Goal: Task Accomplishment & Management: Use online tool/utility

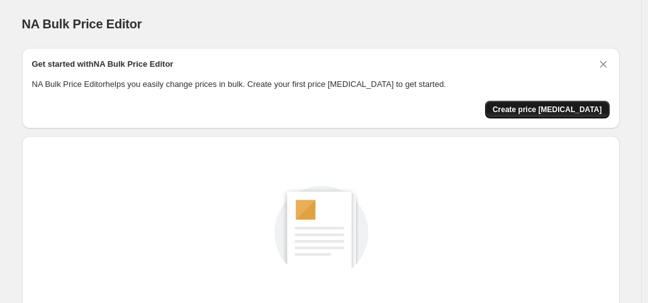
click at [521, 103] on button "Create price change job" at bounding box center [547, 110] width 125 height 18
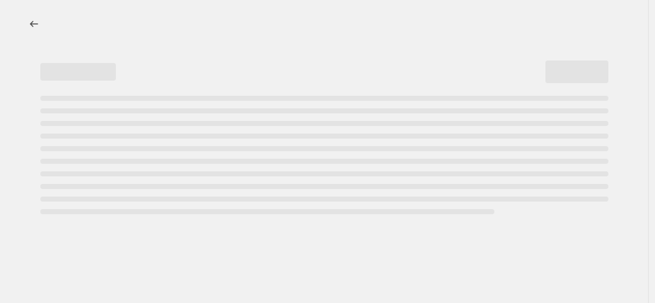
select select "percentage"
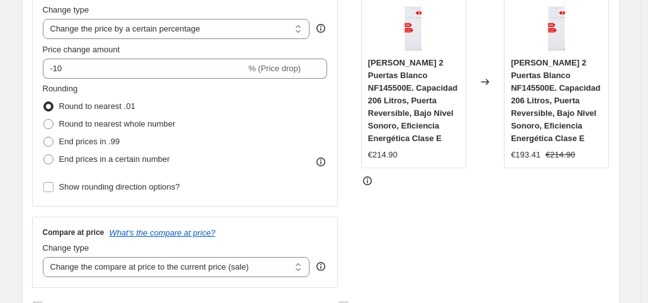
scroll to position [253, 0]
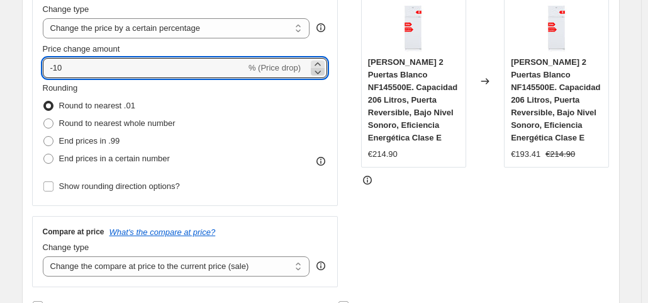
click at [321, 73] on icon at bounding box center [318, 71] width 13 height 13
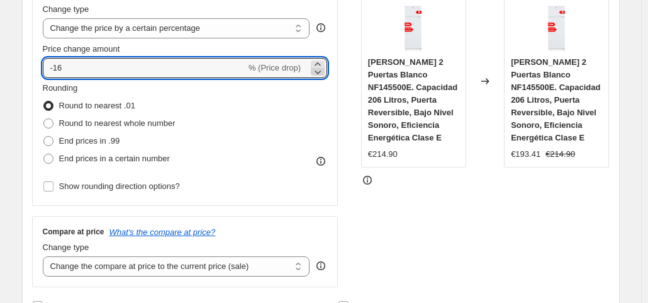
click at [321, 73] on icon at bounding box center [318, 71] width 13 height 13
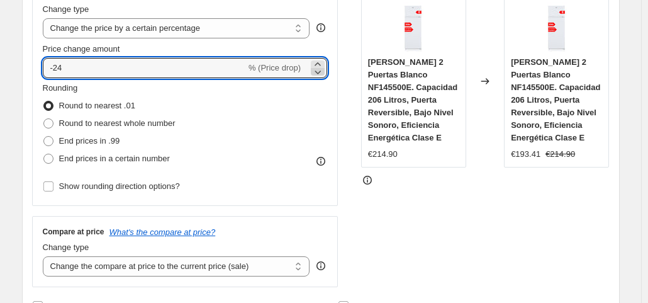
click at [321, 73] on icon at bounding box center [318, 71] width 13 height 13
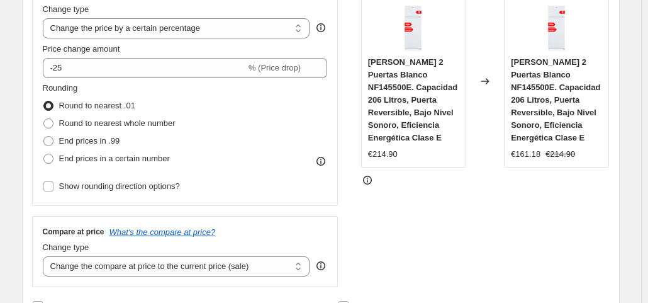
click at [422, 236] on div "STOREFRONT EXAMPLE NILSON Frigorífico 2 Puertas Blanco NF145500E. Capacidad 206…" at bounding box center [485, 133] width 249 height 308
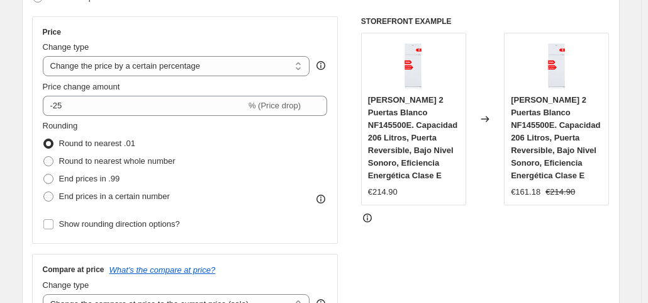
scroll to position [217, 0]
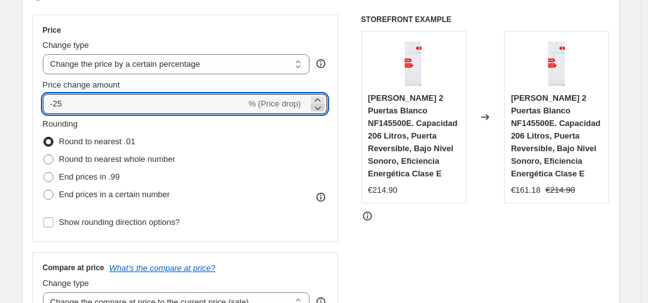
click at [320, 108] on icon at bounding box center [318, 107] width 13 height 13
click at [320, 99] on icon at bounding box center [318, 99] width 6 height 3
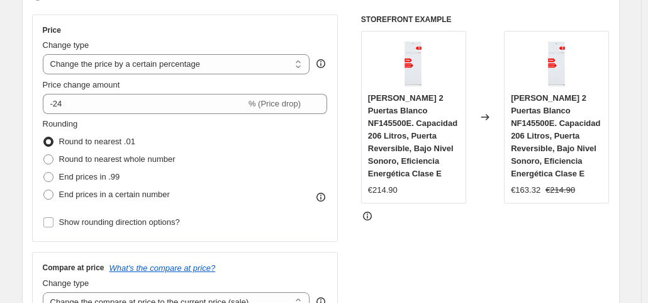
click at [379, 267] on div "STOREFRONT EXAMPLE NILSON Frigorífico 2 Puertas Blanco NF145500E. Capacidad 206…" at bounding box center [485, 168] width 249 height 308
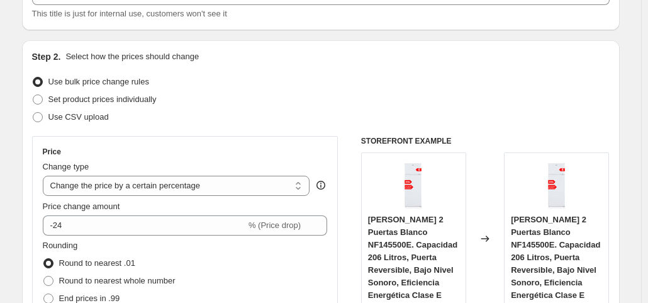
scroll to position [128, 0]
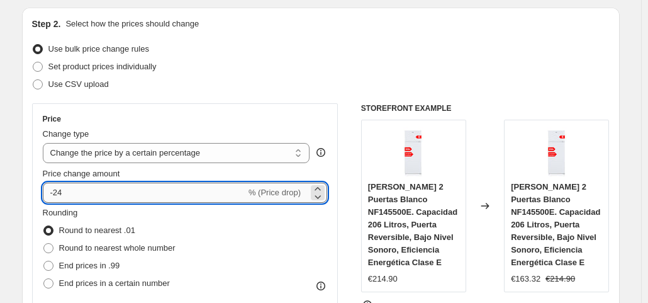
click at [151, 196] on input "-24" at bounding box center [144, 193] width 203 height 20
type input "-24"
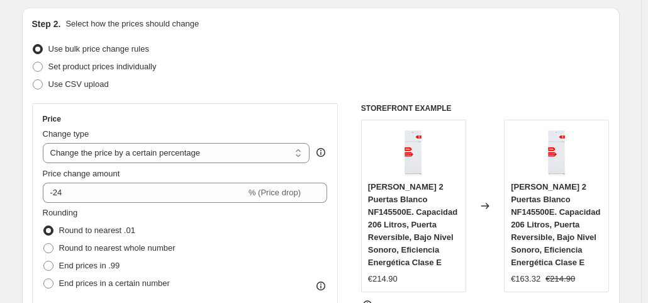
click at [488, 280] on div "Changed to" at bounding box center [485, 206] width 38 height 172
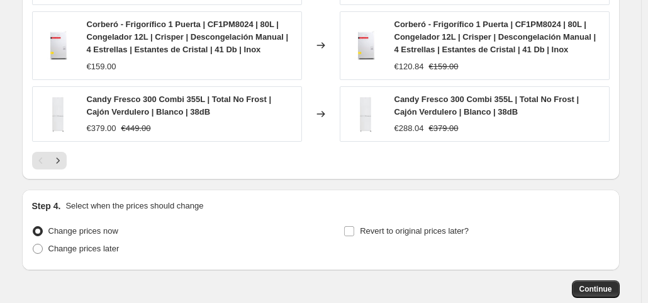
scroll to position [997, 0]
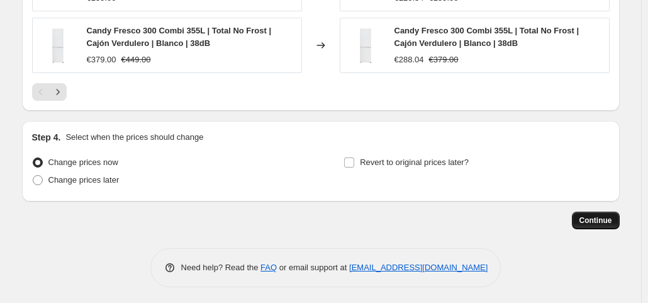
click at [591, 220] on span "Continue" at bounding box center [596, 220] width 33 height 10
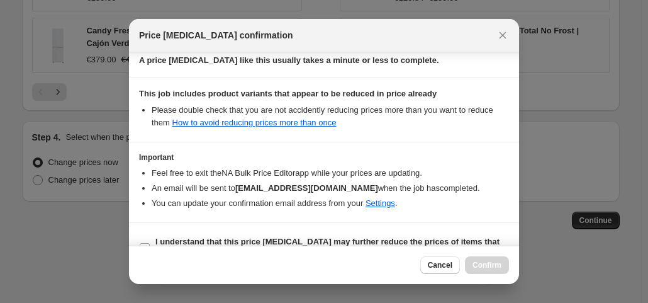
scroll to position [225, 0]
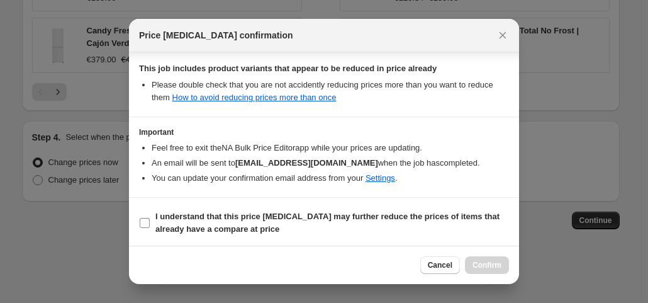
click at [196, 216] on b "I understand that this price change job may further reduce the prices of items …" at bounding box center [327, 222] width 344 height 22
click at [150, 218] on input "I understand that this price change job may further reduce the prices of items …" at bounding box center [145, 223] width 10 height 10
checkbox input "true"
click at [490, 262] on span "Confirm" at bounding box center [487, 265] width 29 height 10
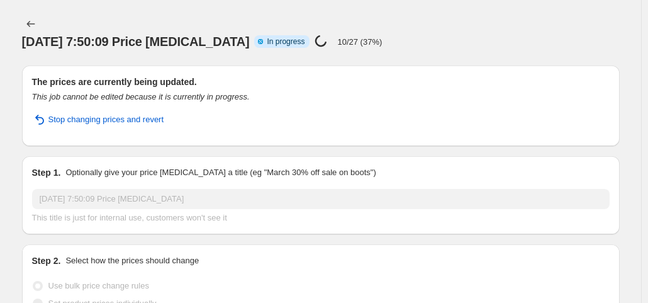
select select "percentage"
